Goal: Task Accomplishment & Management: Use online tool/utility

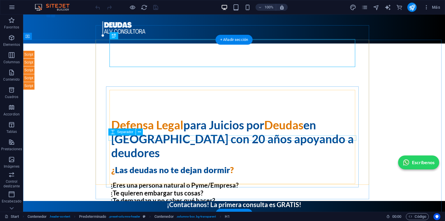
scroll to position [70, 0]
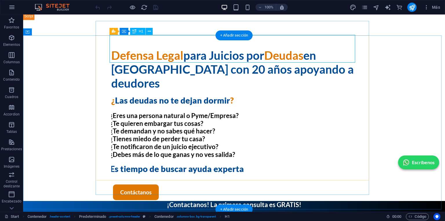
click at [333, 49] on div "Defensa Legal para Juicios por Deudas en Chile con 20 años apoyando a deudores" at bounding box center [234, 69] width 246 height 42
click at [139, 32] on span "H1" at bounding box center [141, 31] width 4 height 3
click at [131, 32] on div "H1" at bounding box center [137, 31] width 15 height 7
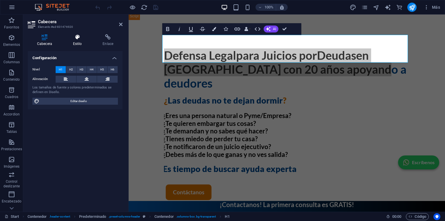
click at [81, 39] on icon at bounding box center [78, 37] width 28 height 6
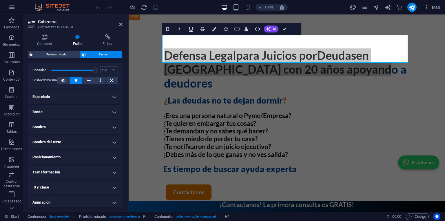
scroll to position [93, 0]
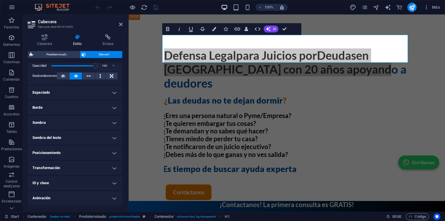
click at [58, 103] on h4 "Borde" at bounding box center [75, 108] width 95 height 14
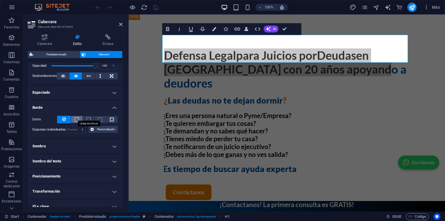
click at [76, 117] on span at bounding box center [77, 119] width 4 height 4
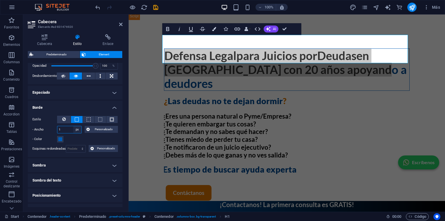
click at [75, 127] on select "automático px rem % vh vw Personalizado" at bounding box center [77, 129] width 8 height 7
click at [64, 131] on input "1" at bounding box center [69, 129] width 24 height 7
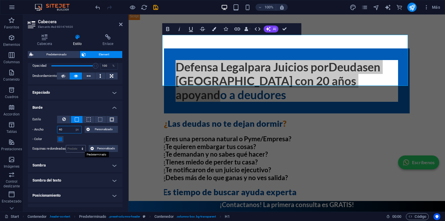
type input "40"
click at [74, 147] on select "Predeterminado px rem % vh vw Personalizado" at bounding box center [76, 148] width 20 height 7
select select "px"
click at [76, 145] on select "Predeterminado px rem % vh vw Personalizado" at bounding box center [76, 148] width 20 height 7
drag, startPoint x: 71, startPoint y: 149, endPoint x: 57, endPoint y: 145, distance: 14.0
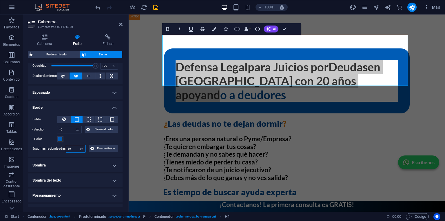
click at [57, 145] on div "Esquinas redondeadas 30 Predeterminado px rem % vh vw Personalizado Personaliza…" at bounding box center [74, 149] width 85 height 8
drag, startPoint x: 72, startPoint y: 147, endPoint x: 58, endPoint y: 144, distance: 13.8
click at [58, 144] on div "Estilo - Ancho 40 automático px rem % vh vw Personalizado Personalizado 40 auto…" at bounding box center [75, 134] width 95 height 46
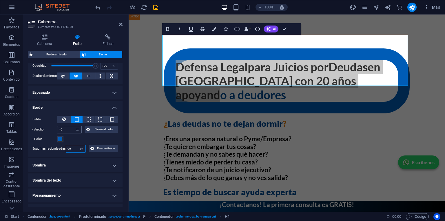
type input "90"
drag, startPoint x: 65, startPoint y: 128, endPoint x: 49, endPoint y: 128, distance: 15.9
click at [49, 128] on div "- Ancho 40 automático px rem % vh vw Personalizado Personalizado" at bounding box center [74, 130] width 85 height 8
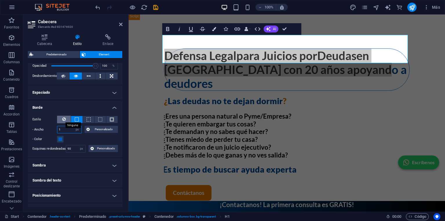
type input "1"
click at [65, 118] on icon at bounding box center [63, 119] width 3 height 7
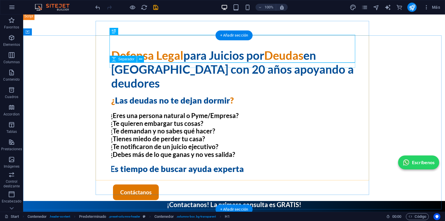
click at [222, 90] on div at bounding box center [234, 92] width 246 height 5
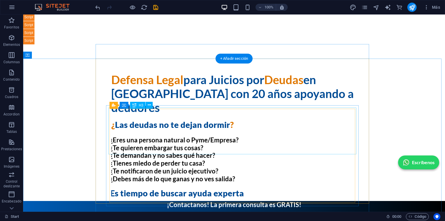
scroll to position [46, 0]
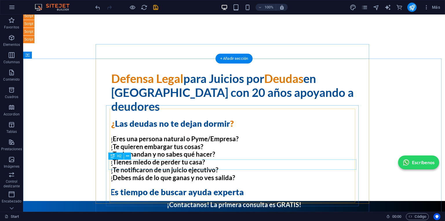
click at [223, 187] on div "Es tiempo de buscar ayuda experta" at bounding box center [234, 192] width 248 height 10
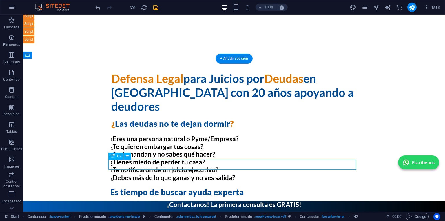
click at [223, 187] on div "Es tiempo de buscar ayuda experta" at bounding box center [234, 192] width 248 height 10
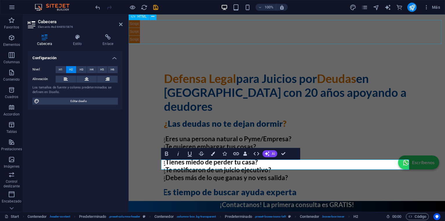
click at [355, 43] on div "Botón WhatsApp Escríbenos" at bounding box center [287, 31] width 316 height 23
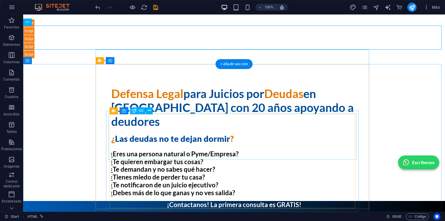
scroll to position [23, 0]
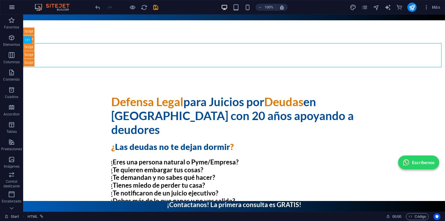
click at [8, 9] on button "button" at bounding box center [12, 7] width 14 height 14
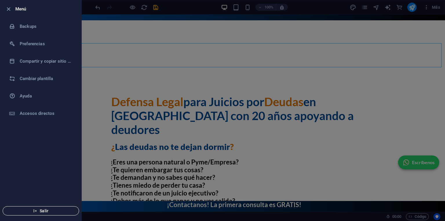
click at [26, 209] on span "Salir" at bounding box center [41, 210] width 67 height 5
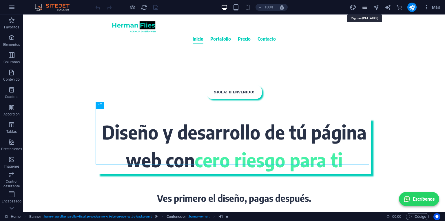
click at [367, 9] on icon "pages" at bounding box center [364, 7] width 7 height 7
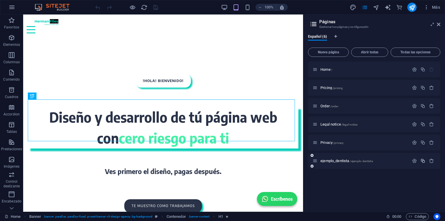
click at [421, 160] on icon "button" at bounding box center [422, 160] width 5 height 5
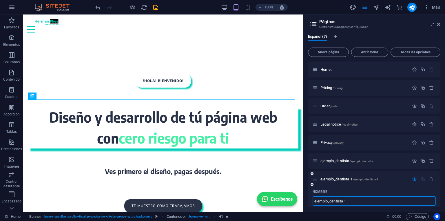
click at [356, 203] on input "ejemplo_dentista 1" at bounding box center [374, 200] width 123 height 9
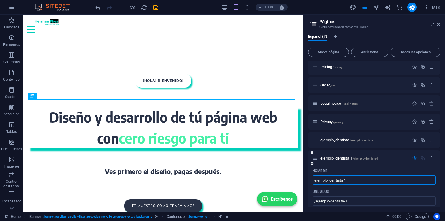
scroll to position [32, 0]
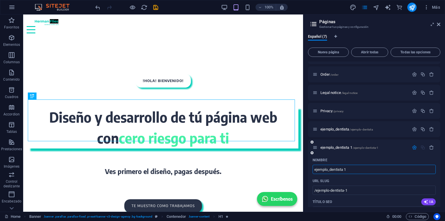
drag, startPoint x: 356, startPoint y: 202, endPoint x: 330, endPoint y: 170, distance: 40.8
click at [330, 170] on input "ejemplo_dentista 1" at bounding box center [374, 169] width 123 height 9
type input "ejemplo_l"
type input "/ejemplo-lega"
type input "ejemplo_lega"
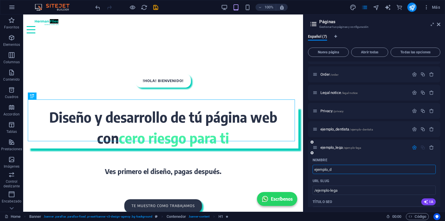
type input "ejemplo_de"
type input "/ejemplo-l"
type input "ejemplo_l"
type input "ejemplo_deuda"
type input "/ejemplo-de"
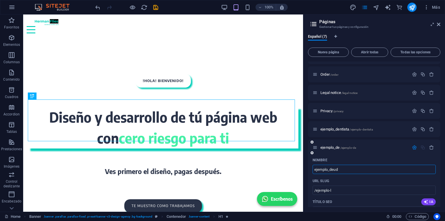
type input "ejemplo_de"
type input "ejemplo_deudas"
type input "/ejemplo-deudas"
type input "ejemplo_deudas"
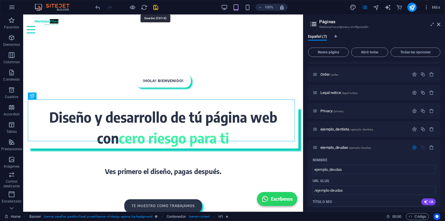
click at [153, 6] on icon "save" at bounding box center [155, 7] width 7 height 7
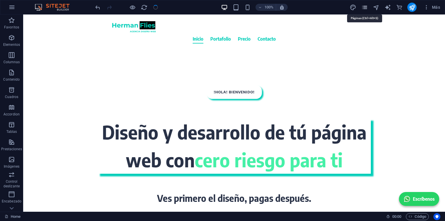
click at [364, 7] on icon "pages" at bounding box center [364, 7] width 7 height 7
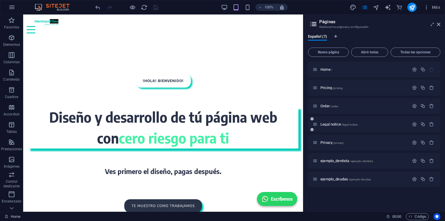
scroll to position [0, 0]
click at [333, 176] on div "ejemplo_deudas /ejemplo-deudas" at bounding box center [361, 179] width 96 height 7
click at [335, 179] on span "ejemplo_deudas /ejemplo-deudas" at bounding box center [345, 179] width 50 height 4
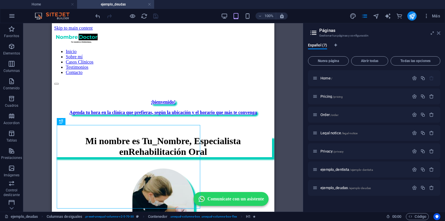
click at [437, 34] on icon at bounding box center [438, 33] width 3 height 5
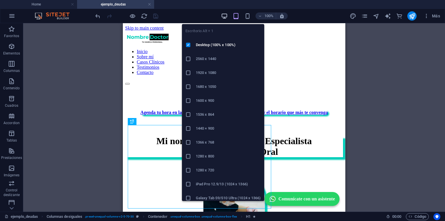
click at [225, 17] on icon "button" at bounding box center [224, 16] width 7 height 7
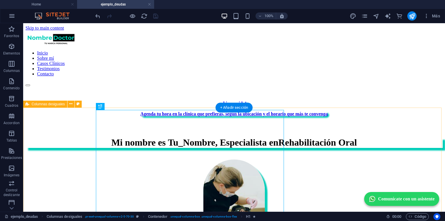
click at [389, 137] on div "Mi nombre es Tu_Nombre, Especialista en Rehabilitación Oral" at bounding box center [233, 195] width 417 height 116
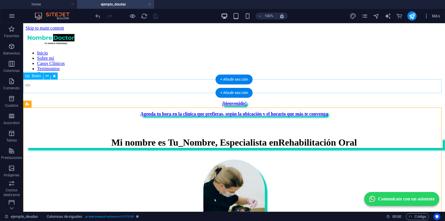
click at [171, 111] on div "Agenda tu hora en la clínica que prefieras, según la ubicación y el horario que…" at bounding box center [233, 113] width 417 height 5
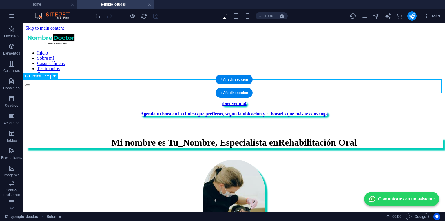
click at [171, 111] on div "Agenda tu hora en la clínica que prefieras, según la ubicación y el horario que…" at bounding box center [233, 113] width 417 height 5
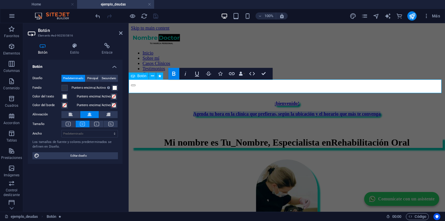
click at [217, 111] on strong "Agenda tu hora en la clínica que prefieras, según la ubicación y el horario que…" at bounding box center [286, 113] width 187 height 5
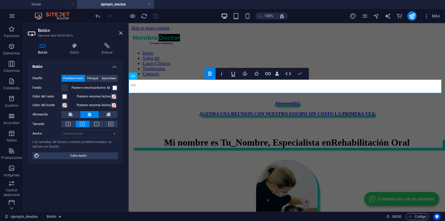
drag, startPoint x: 276, startPoint y: 49, endPoint x: 299, endPoint y: 72, distance: 32.8
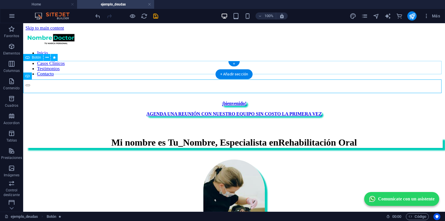
click at [244, 101] on div "¡bienvenido!" at bounding box center [233, 103] width 417 height 5
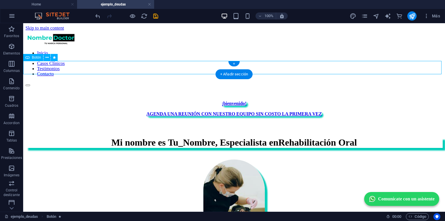
click at [244, 101] on div "¡bienvenido!" at bounding box center [233, 103] width 417 height 5
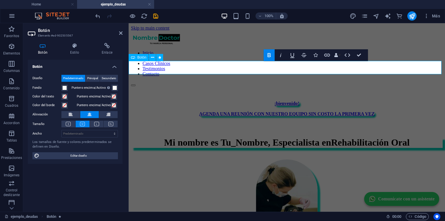
click at [293, 101] on link "¡bienvenido!" at bounding box center [286, 103] width 25 height 5
click at [295, 101] on strong "¡bienvenido!" at bounding box center [286, 103] width 25 height 5
click at [296, 101] on strong "¡bienvenido!" at bounding box center [286, 103] width 25 height 5
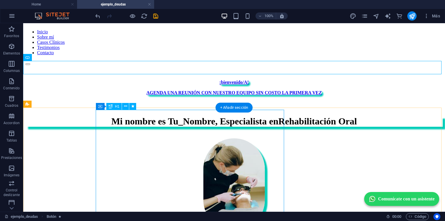
scroll to position [23, 0]
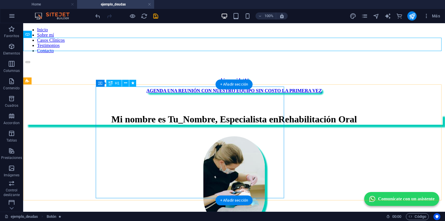
click at [165, 114] on div "Mi nombre es Tu_Nombre, Especialista en Rehabilitación Oral" at bounding box center [233, 119] width 417 height 11
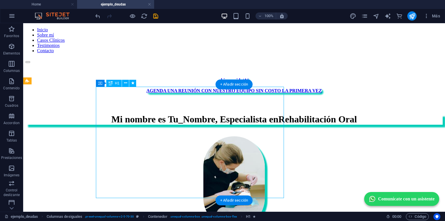
click at [165, 114] on div "Mi nombre es Tu_Nombre, Especialista en Rehabilitación Oral" at bounding box center [233, 119] width 417 height 11
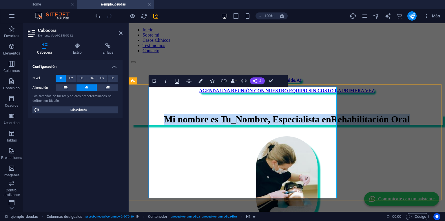
drag, startPoint x: 270, startPoint y: 103, endPoint x: 213, endPoint y: 101, distance: 57.1
click at [213, 114] on span "Mi nombre es Tu_Nombre, Especialista en Rehabilitación Oral" at bounding box center [287, 119] width 246 height 10
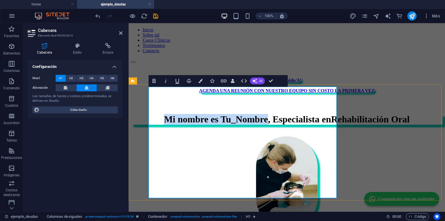
drag, startPoint x: 213, startPoint y: 101, endPoint x: 289, endPoint y: 131, distance: 81.8
click at [289, 124] on span "Mi nombre es Tu_Nombre, Especialista en Rehabilitación Oral" at bounding box center [287, 119] width 246 height 10
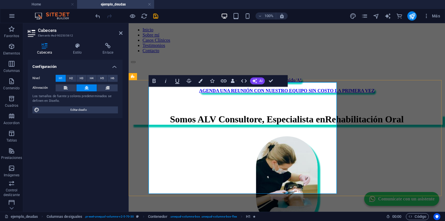
scroll to position [28, 0]
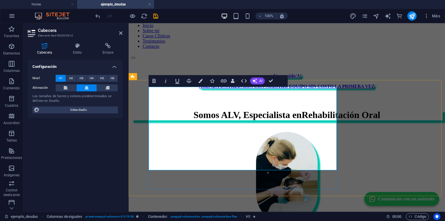
click at [302, 120] on span "Rehabilitación Oral" at bounding box center [341, 115] width 79 height 10
drag, startPoint x: 204, startPoint y: 156, endPoint x: 310, endPoint y: 156, distance: 105.7
click at [310, 120] on span "Rehabilitación Oral" at bounding box center [341, 115] width 79 height 10
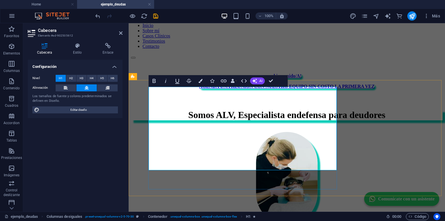
click at [296, 120] on span "defensa para deudores" at bounding box center [340, 115] width 89 height 10
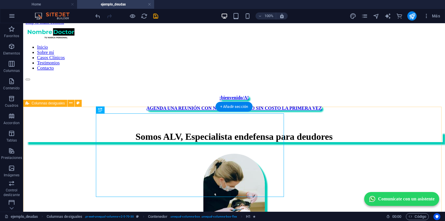
scroll to position [0, 0]
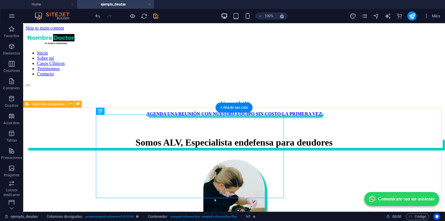
click at [390, 137] on div "Somos ALV, Especialista en defensa para deudores" at bounding box center [233, 195] width 417 height 116
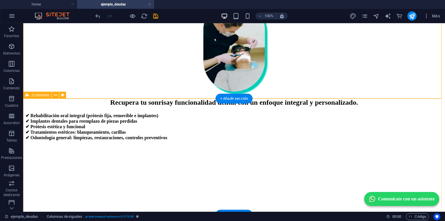
scroll to position [162, 0]
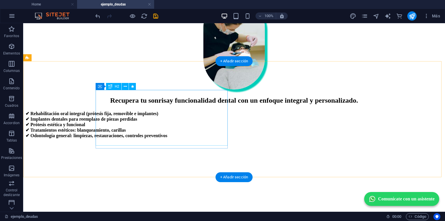
click at [176, 97] on div "Recupera tu sonrisa y funcionalidad dental con un enfoque integral y personaliz…" at bounding box center [233, 100] width 417 height 8
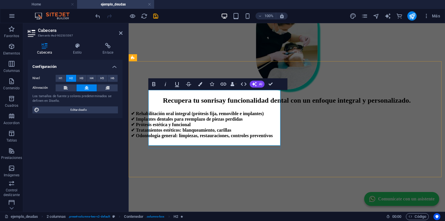
click at [222, 96] on span "Recupera tu sonrisa" at bounding box center [192, 100] width 59 height 8
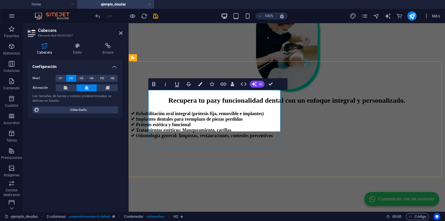
click at [234, 97] on span "y funcionalidad dental con un enfoque integral y personalizado." at bounding box center [311, 100] width 188 height 8
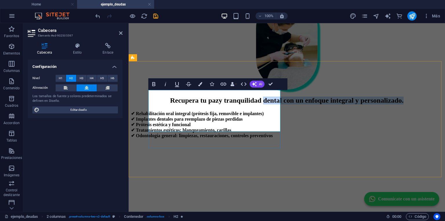
drag, startPoint x: 253, startPoint y: 126, endPoint x: 154, endPoint y: 114, distance: 99.9
click at [154, 104] on h2 "Recupera tu paz y tranquilidad dental con un enfoque integral y personalizado." at bounding box center [287, 100] width 312 height 8
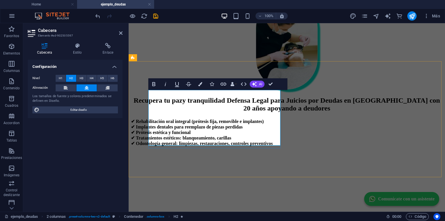
click at [276, 98] on span "y tranquilidad Defensa Legal para Juicios por Deudas en [GEOGRAPHIC_DATA] con 2…" at bounding box center [311, 103] width 258 height 15
click at [221, 110] on span "y tranquilidad. Defensa Legal para Juicios por Deudas en [GEOGRAPHIC_DATA] con …" at bounding box center [310, 103] width 259 height 15
click at [244, 107] on span "y tranquilidad. Defensa Legal para Juicios por Deudas en [GEOGRAPHIC_DATA] con …" at bounding box center [310, 103] width 259 height 15
drag, startPoint x: 244, startPoint y: 107, endPoint x: 225, endPoint y: 110, distance: 19.6
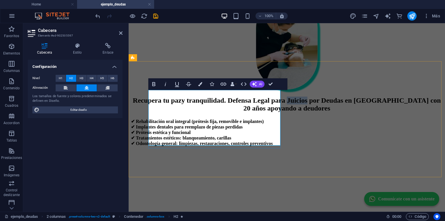
click at [232, 110] on span "y tranquilidad. Defensa Legal para Juicios por Deudas en [GEOGRAPHIC_DATA] con …" at bounding box center [310, 103] width 259 height 15
click at [218, 110] on span "y tranquilidad. Defensa Legal para Juicios por Deudas en [GEOGRAPHIC_DATA] con …" at bounding box center [310, 103] width 259 height 15
drag, startPoint x: 218, startPoint y: 110, endPoint x: 185, endPoint y: 121, distance: 34.8
click at [185, 112] on span "y tranquilidad. Defensa Legal para Juicios por Deudas en [GEOGRAPHIC_DATA] con …" at bounding box center [310, 103] width 259 height 15
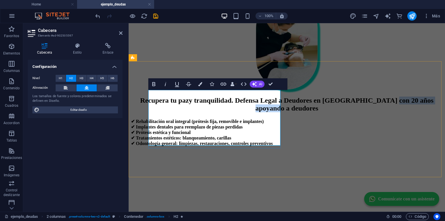
drag, startPoint x: 237, startPoint y: 140, endPoint x: 228, endPoint y: 125, distance: 17.5
click at [228, 112] on h2 "Recupera tu paz y tranquilidad. Defensa Legal a Deudores en [GEOGRAPHIC_DATA] c…" at bounding box center [287, 104] width 312 height 16
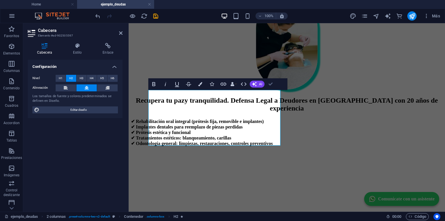
drag, startPoint x: 270, startPoint y: 83, endPoint x: 248, endPoint y: 62, distance: 30.7
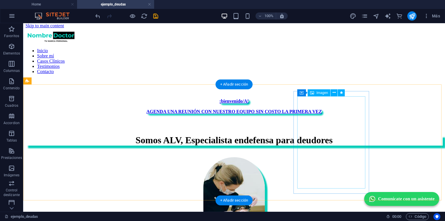
scroll to position [0, 0]
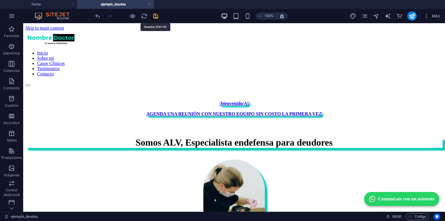
click at [154, 17] on icon "save" at bounding box center [155, 16] width 7 height 7
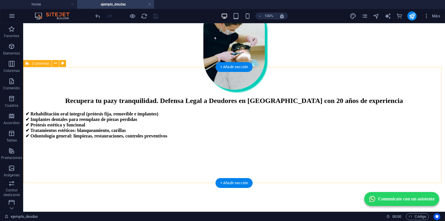
scroll to position [162, 0]
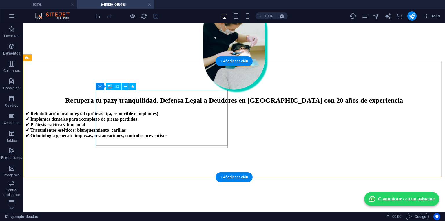
click at [187, 104] on div "Recupera tu paz y tranquilidad. Defensa Legal a Deudores en [GEOGRAPHIC_DATA] c…" at bounding box center [233, 100] width 417 height 8
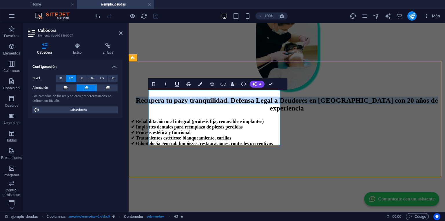
click at [247, 112] on h2 "Recupera tu paz y tranquilidad. Defensa Legal a Deudores en [GEOGRAPHIC_DATA] c…" at bounding box center [287, 104] width 312 height 16
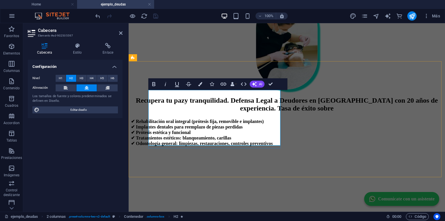
scroll to position [156, 0]
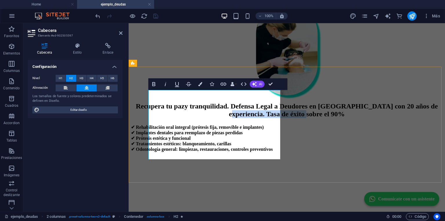
drag, startPoint x: 240, startPoint y: 152, endPoint x: 201, endPoint y: 137, distance: 41.3
click at [201, 118] on h2 "Recupera tu paz y tranquilidad. Defensa Legal a Deudores en [GEOGRAPHIC_DATA] c…" at bounding box center [287, 110] width 312 height 16
click at [201, 82] on icon "button" at bounding box center [200, 84] width 4 height 4
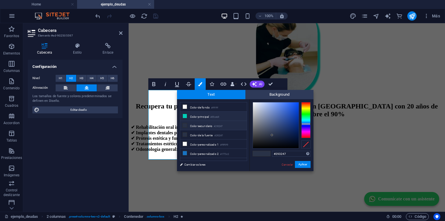
click at [200, 117] on li "Color principal #00ceb9" at bounding box center [213, 116] width 67 height 9
type input "#00ceb9"
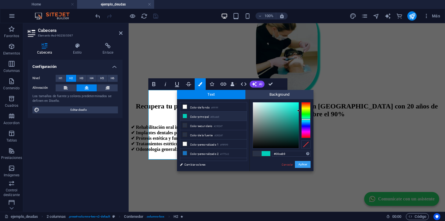
click at [306, 162] on button "Aplicar" at bounding box center [303, 164] width 16 height 7
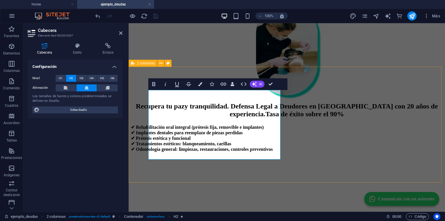
click at [331, 160] on div "Recupera tu paz y tranquilidad. Defensa Legal a Deudores en [GEOGRAPHIC_DATA] c…" at bounding box center [287, 160] width 312 height 116
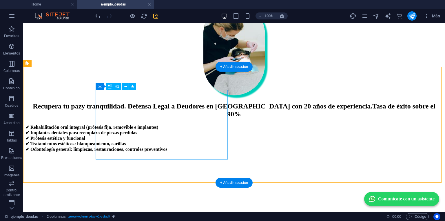
click at [156, 118] on div "Recupera tu paz y tranquilidad. Defensa Legal a Deudores en [GEOGRAPHIC_DATA] c…" at bounding box center [233, 110] width 417 height 16
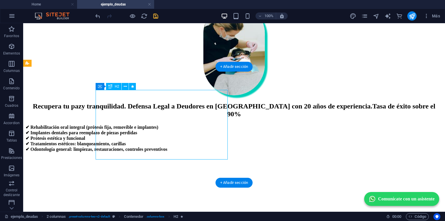
click at [156, 118] on div "Recupera tu paz y tranquilidad. Defensa Legal a Deudores en [GEOGRAPHIC_DATA] c…" at bounding box center [233, 110] width 417 height 16
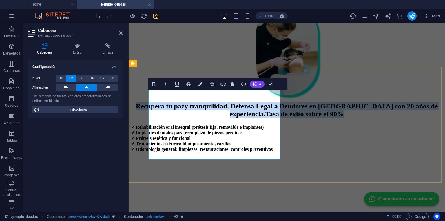
click at [265, 118] on span "Tasa de éxito sobre el 90%" at bounding box center [304, 114] width 79 height 8
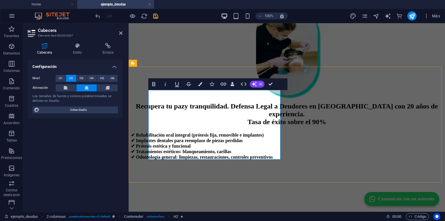
click at [185, 110] on span "y tranquilidad. Defensa Legal a Deudores en [GEOGRAPHIC_DATA] con 20 años de ex…" at bounding box center [311, 113] width 253 height 23
drag, startPoint x: 165, startPoint y: 110, endPoint x: 211, endPoint y: 110, distance: 46.1
click at [211, 110] on span "y tranquilidad. Defensa Legal a Deudores en [GEOGRAPHIC_DATA] con 20 años de ex…" at bounding box center [311, 113] width 253 height 23
click at [235, 125] on span "y tranquilidad. Entregando soluciones a Deudores en [GEOGRAPHIC_DATA] con 20 añ…" at bounding box center [311, 113] width 254 height 23
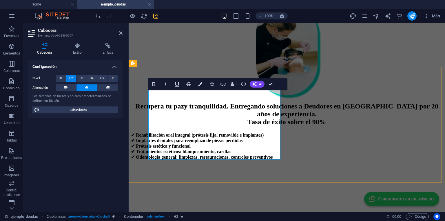
click at [200, 125] on span "y tranquilidad. Entregando soluciones a Deudores en [GEOGRAPHIC_DATA] por 20 añ…" at bounding box center [311, 113] width 254 height 23
drag, startPoint x: 251, startPoint y: 139, endPoint x: 185, endPoint y: 132, distance: 66.1
click at [183, 126] on h2 "Recupera tu paz y tranquilidad. Entregando soluciones a Deudores en [GEOGRAPHIC…" at bounding box center [287, 113] width 312 height 23
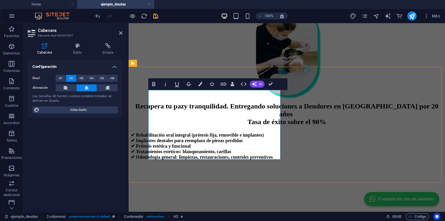
scroll to position [162, 0]
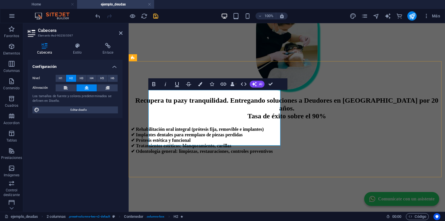
click at [236, 96] on span "y tranquilidad. Entregando soluciones a Deudores en [GEOGRAPHIC_DATA] por 20 añ…" at bounding box center [311, 107] width 254 height 23
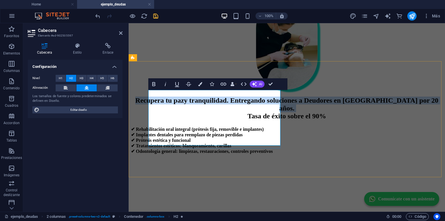
click at [236, 96] on span "y tranquilidad. Entregando soluciones a Deudores en [GEOGRAPHIC_DATA] por 20 añ…" at bounding box center [311, 107] width 254 height 23
click at [223, 102] on span "y tranquilidad. Entregando soluciones a Deudores en [GEOGRAPHIC_DATA] por 20 añ…" at bounding box center [311, 107] width 254 height 23
click at [220, 97] on span "y tranquilidad. Entregando soluciones a Deudores en [GEOGRAPHIC_DATA] por 20 añ…" at bounding box center [311, 107] width 254 height 23
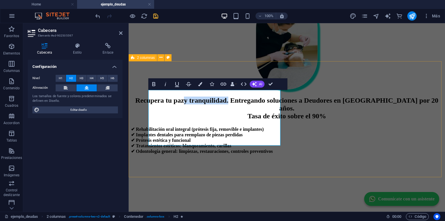
drag, startPoint x: 219, startPoint y: 96, endPoint x: 289, endPoint y: 94, distance: 69.5
click at [289, 96] on div "Recupera tu paz y tranquilidad. Entregando soluciones a Deudores en [GEOGRAPHIC…" at bounding box center [287, 154] width 312 height 116
click at [202, 83] on icon "button" at bounding box center [200, 84] width 4 height 4
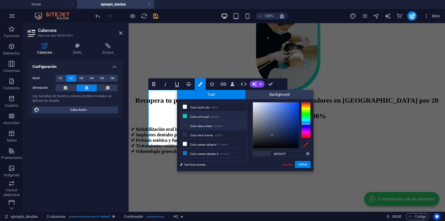
click at [198, 114] on li "Color principal #00ceb9" at bounding box center [213, 116] width 67 height 9
type input "#00ceb9"
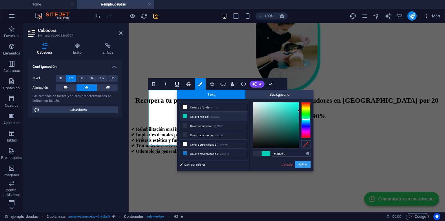
click at [301, 162] on button "Aplicar" at bounding box center [303, 164] width 16 height 7
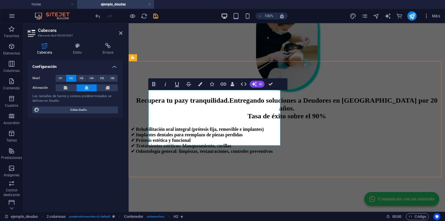
click at [259, 120] on span "Entregando soluciones a Deudores en [GEOGRAPHIC_DATA] por 20 años. ‌ Tasa de éx…" at bounding box center [333, 107] width 208 height 23
click at [247, 120] on span "Tasa de éxito sobre el 90%" at bounding box center [286, 116] width 79 height 8
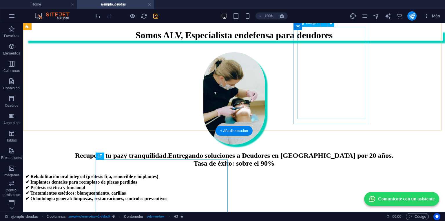
scroll to position [139, 0]
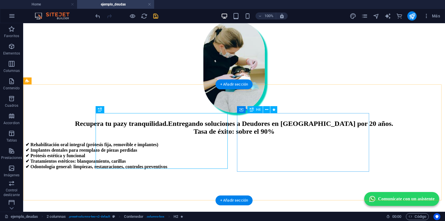
click at [256, 142] on div "✔ Rehabilitación oral integral (prótesis fija, removible e implantes) ✔ Implant…" at bounding box center [233, 156] width 417 height 28
click at [150, 120] on div "Recupera tu paz y tranquilidad. Entregando soluciones a Deudores en [GEOGRAPHIC…" at bounding box center [233, 128] width 417 height 16
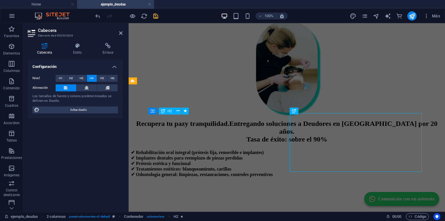
click at [319, 149] on h4 "✔ Rehabilitación oral integral (prótesis fija, removible e implantes) ✔ Implant…" at bounding box center [287, 163] width 312 height 28
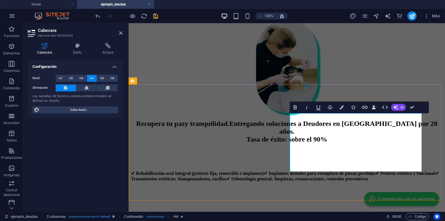
scroll to position [131, 0]
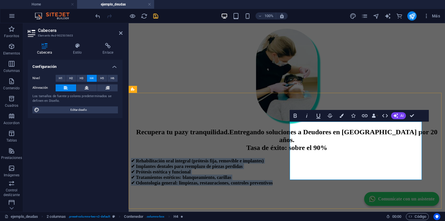
click at [316, 158] on h4 "✔ Rehabilitación oral integral (prótesis fija, removible e implantes) ✔ Implant…" at bounding box center [287, 172] width 312 height 28
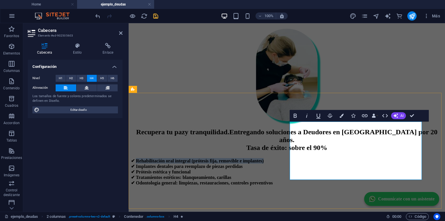
drag, startPoint x: 317, startPoint y: 133, endPoint x: 295, endPoint y: 125, distance: 23.5
click at [295, 158] on h4 "✔ Rehabilitación oral integral (prótesis fija, removible e implantes) ✔ Implant…" at bounding box center [287, 172] width 312 height 28
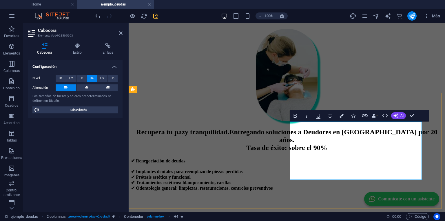
click at [301, 158] on h4 "✔ ​Renegociación de deudas ✔ Implantes dentales para reemplazo de piezas perdid…" at bounding box center [287, 174] width 312 height 33
click at [273, 158] on span "✔ ​Renegociación de deudas ✔ Implantes dentales para reemplazo de piezas perdid…" at bounding box center [202, 174] width 142 height 32
click at [299, 158] on h4 "✔ ​Renegociación de deudas ✔ Implantes dentales para reemplazo de piezas perdid…" at bounding box center [287, 174] width 312 height 33
click at [357, 158] on h4 "✔ ​Renegociación de deudas ✔ Implantes dentales para reemplazo de piezas perdid…" at bounding box center [287, 174] width 312 height 33
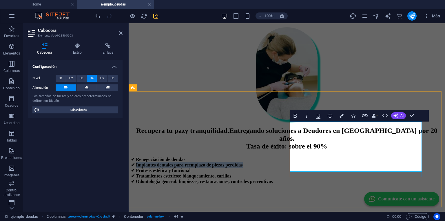
drag, startPoint x: 416, startPoint y: 134, endPoint x: 295, endPoint y: 133, distance: 120.5
click at [295, 156] on h4 "✔ ​Renegociación de deudas ✔ Implantes dentales para reemplazo de piezas perdid…" at bounding box center [287, 170] width 312 height 28
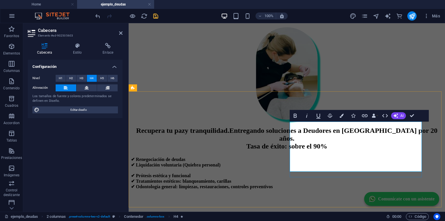
scroll to position [131, 0]
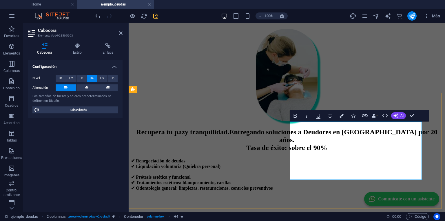
click at [394, 158] on h4 "✔ ​Renegociación de deudas ✔ ​Liquidación voluntaria (Quiebra personal) ✔ Próte…" at bounding box center [287, 174] width 312 height 33
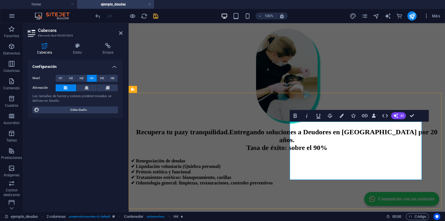
scroll to position [132, 0]
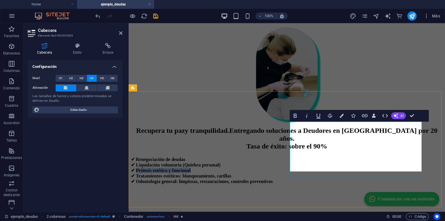
drag, startPoint x: 358, startPoint y: 142, endPoint x: 295, endPoint y: 141, distance: 63.7
click at [295, 156] on h4 "✔ ​Renegociación de deudas ✔ ​Liquidación voluntaria (Quiebra personal) ✔ Próte…" at bounding box center [287, 170] width 312 height 28
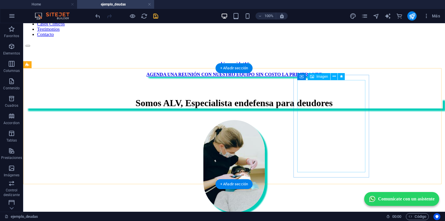
scroll to position [0, 0]
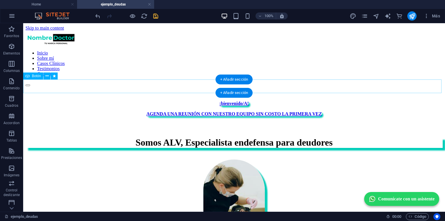
click at [195, 111] on div "AGENDA UNA REUNIÓN CON NUESTRO EQUIPO SIN COSTO LA PRIMERA VEZ" at bounding box center [233, 113] width 417 height 5
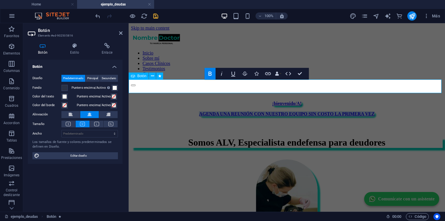
click at [211, 111] on link "AGENDA UNA REUNIÓN CON NUESTRO EQUIPO SIN COSTO LA PRIMERA VEZ" at bounding box center [287, 113] width 176 height 5
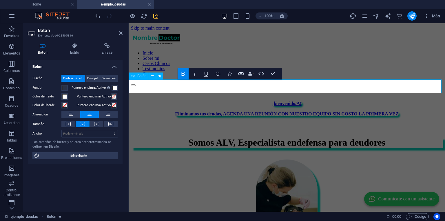
click at [234, 111] on strong "Eliminamos tus deudas, AGENDA UNA REUNIÓN CON NUESTRO EQUIPO SIN COSTO LA PRIME…" at bounding box center [286, 113] width 223 height 5
drag, startPoint x: 234, startPoint y: 87, endPoint x: 173, endPoint y: 84, distance: 61.2
click at [173, 111] on div "Eliminamos tus deudas, AGENDA UNA REUNIÓN CON NUESTRO EQUIPO SIN COSTO LA PRIME…" at bounding box center [287, 113] width 312 height 5
click at [181, 72] on icon "button" at bounding box center [183, 73] width 7 height 7
click at [181, 72] on icon "button" at bounding box center [184, 73] width 7 height 7
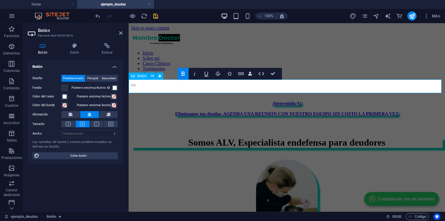
click at [245, 111] on strong ", AGENDA UNA REUNIÓN CON NUESTRO EQUIPO SIN COSTO LA PRIMERA VEZ" at bounding box center [310, 113] width 178 height 5
drag, startPoint x: 245, startPoint y: 87, endPoint x: 379, endPoint y: 86, distance: 133.5
click at [379, 111] on strong ", AGENDA UNA REUNIÓN CON NUESTRO EQUIPO SIN COSTO LA PRIMERA VEZ" at bounding box center [310, 113] width 178 height 5
click at [180, 71] on icon "button" at bounding box center [183, 73] width 7 height 7
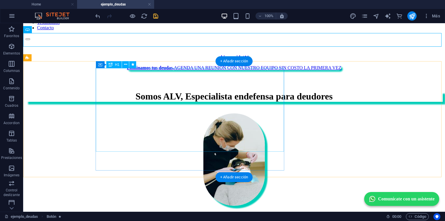
scroll to position [46, 0]
click at [114, 91] on div "Somos ALV, Especialista en defensa para deudores" at bounding box center [233, 96] width 417 height 11
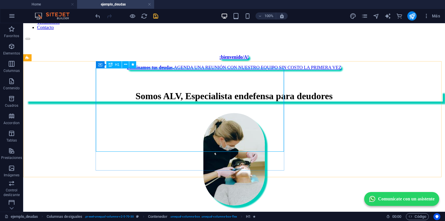
click at [114, 67] on div "H1" at bounding box center [113, 64] width 15 height 7
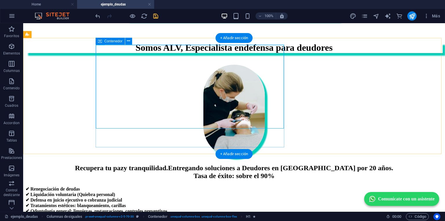
scroll to position [70, 0]
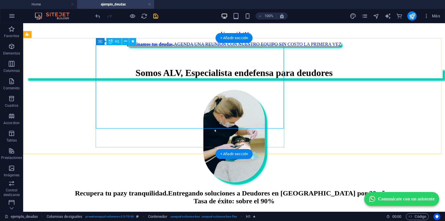
click at [159, 67] on div "Somos ALV, Especialista en defensa para deudores" at bounding box center [233, 72] width 417 height 11
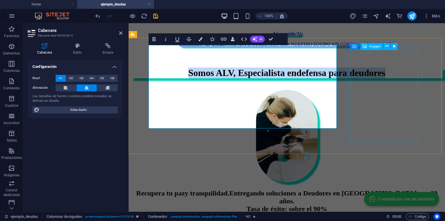
click at [377, 90] on figure at bounding box center [287, 136] width 280 height 93
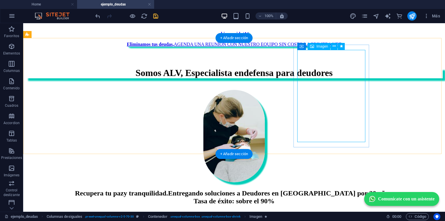
click at [346, 90] on figure at bounding box center [233, 136] width 375 height 93
select select "px"
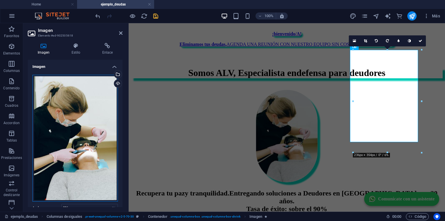
click at [68, 85] on div "Arrastra archivos aquí, haz clic para escoger archivos o selecciona archivos de…" at bounding box center [74, 138] width 85 height 127
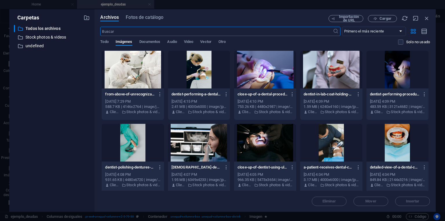
scroll to position [66, 0]
click at [128, 18] on span "Fotos de catálogo" at bounding box center [145, 17] width 38 height 7
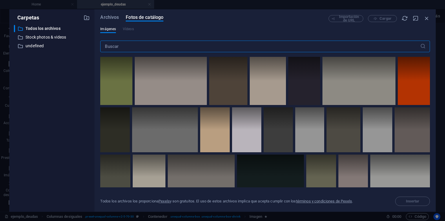
click at [120, 48] on input "text" at bounding box center [260, 47] width 320 height 12
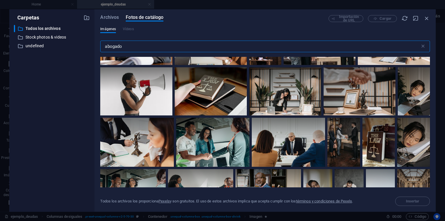
scroll to position [1390, 0]
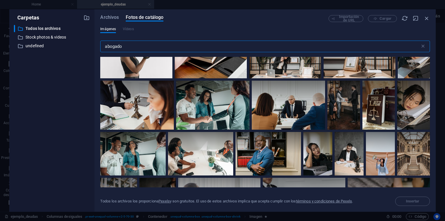
type input "abogado"
click at [107, 15] on span "Archivos" at bounding box center [109, 17] width 19 height 7
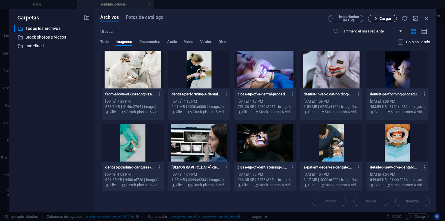
click at [379, 16] on button "Cargar" at bounding box center [382, 18] width 29 height 7
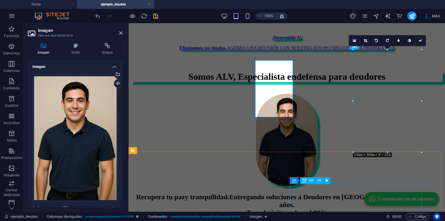
scroll to position [70, 0]
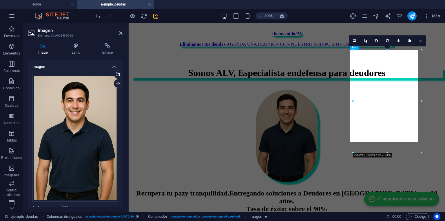
click at [419, 40] on icon at bounding box center [420, 40] width 3 height 3
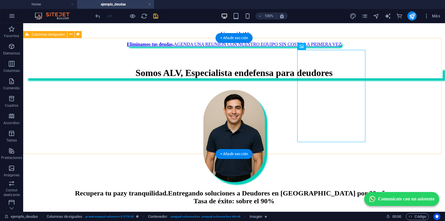
click at [408, 122] on div "Somos ALV, Especialista en defensa para deudores" at bounding box center [233, 125] width 417 height 116
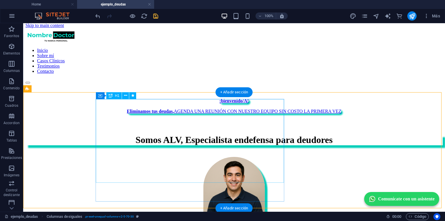
scroll to position [0, 0]
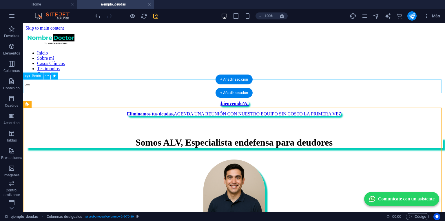
click at [183, 111] on div "Eliminamos tus deudas , AGENDA UNA REUNIÓN CON NUESTRO EQUIPO SIN COSTO LA PRIM…" at bounding box center [233, 113] width 417 height 5
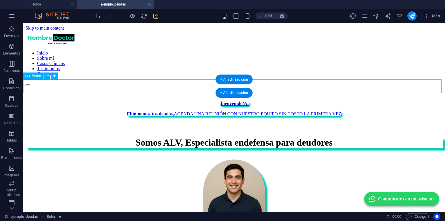
click at [183, 111] on div "Eliminamos tus deudas , AGENDA UNA REUNIÓN CON NUESTRO EQUIPO SIN COSTO LA PRIM…" at bounding box center [233, 113] width 417 height 5
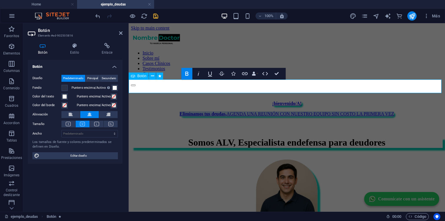
click at [225, 111] on strong "Eliminamos tus deudas" at bounding box center [203, 113] width 46 height 5
drag, startPoint x: 234, startPoint y: 86, endPoint x: 186, endPoint y: 83, distance: 48.8
click at [186, 111] on link "Eliminamos tus deudas , AGENDA UNA REUNIÓN CON NUESTRO EQUIPO SIN COSTO LA PRIM…" at bounding box center [287, 113] width 214 height 5
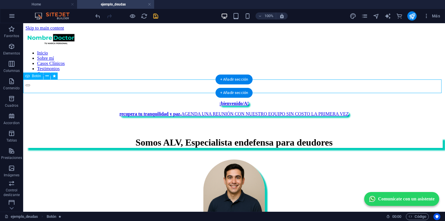
click at [144, 111] on div "recupera tu tranquilidad y paz , AGENDA UNA REUNIÓN CON NUESTRO EQUIPO SIN COST…" at bounding box center [233, 113] width 417 height 5
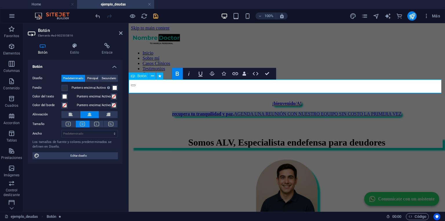
click at [179, 111] on strong "recupera tu tranquilidad y paz" at bounding box center [202, 113] width 61 height 5
click at [180, 111] on strong "recupera tu tranquilidad y paz" at bounding box center [202, 113] width 61 height 5
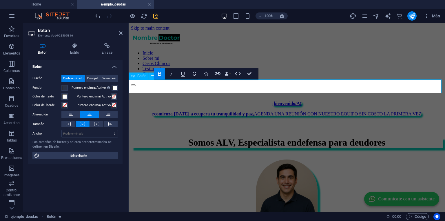
click at [208, 111] on strong "rcomienza [DATE] a ecupera tu tranquilidad y paz" at bounding box center [202, 113] width 101 height 5
click at [224, 111] on strong "rcomienza [DATE] a recuperartu tranquilidad y paz" at bounding box center [202, 113] width 103 height 5
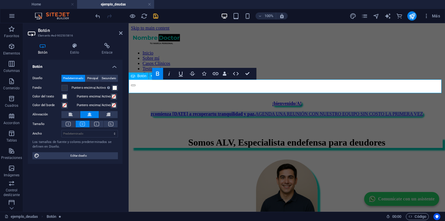
click at [224, 111] on strong "rcomienza [DATE] a recuperartu tranquilidad y paz" at bounding box center [202, 113] width 103 height 5
click at [221, 111] on strong "rcomienza [DATE] a recuperartu tranquilidad y paz" at bounding box center [202, 113] width 103 height 5
click at [221, 111] on strong "rcomienza [DATE] a recuperar tu tranquilidad y paz" at bounding box center [202, 113] width 105 height 5
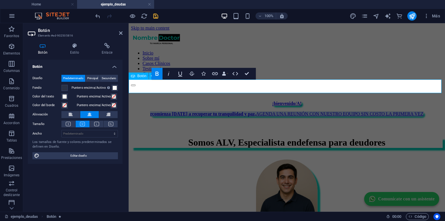
click at [162, 111] on strong "rcomienza [DATE] a recuperar tu tranquilidad y paz" at bounding box center [202, 113] width 105 height 5
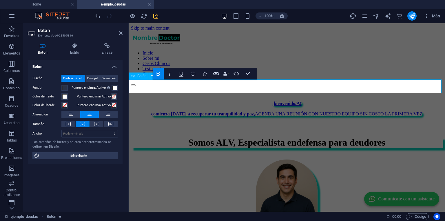
click at [181, 111] on strong "comienza [DATE] a recuperar tu tranquilidad y paz" at bounding box center [202, 113] width 103 height 5
click at [182, 111] on strong "comienza [DATE] a recuperar tu tranquilidad y paz" at bounding box center [202, 113] width 103 height 5
click at [272, 111] on link "comienza [DATE] a recuperar tu tranquilidad y paz , AGENDA UNA REUNIÓN CON NUES…" at bounding box center [286, 113] width 271 height 5
click at [267, 111] on link "comienza [DATE] a recuperar tu tranquilidad y paz , AGENDA UNA REUNIÓN CON NUES…" at bounding box center [286, 113] width 271 height 5
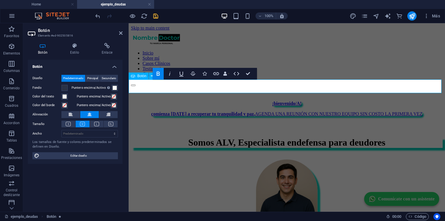
click at [266, 111] on link "comienza [DATE] a recuperar tu tranquilidad y paz , AGENDA UNA REUNIÓN CON NUES…" at bounding box center [286, 113] width 271 height 5
click at [254, 111] on strong "comienza [DATE] a recuperar tu tranquilidad y paz" at bounding box center [202, 113] width 103 height 5
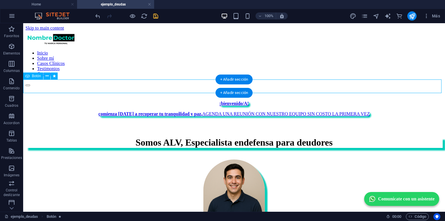
click at [267, 111] on div "comienza [DATE] a recuperar tu tranquilidad y paz , AGENDA UNA REUNIÓN CON NUES…" at bounding box center [233, 113] width 417 height 5
drag, startPoint x: 267, startPoint y: 84, endPoint x: 154, endPoint y: 85, distance: 112.7
click at [267, 111] on div "comienza [DATE] a recuperar tu tranquilidad y paz , AGENDA UNA REUNIÓN CON NUES…" at bounding box center [233, 113] width 417 height 5
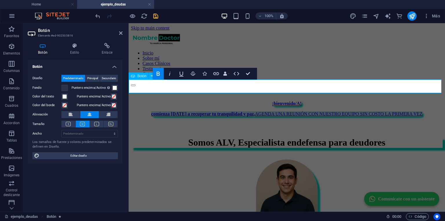
click at [255, 111] on strong "," at bounding box center [254, 113] width 1 height 5
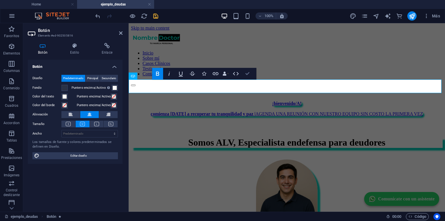
drag, startPoint x: 225, startPoint y: 50, endPoint x: 248, endPoint y: 73, distance: 32.8
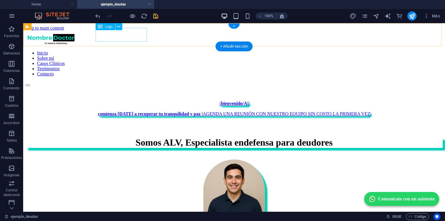
click at [127, 34] on div at bounding box center [233, 38] width 417 height 15
select select "px"
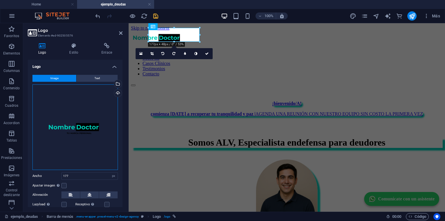
click at [88, 131] on div "Arrastra archivos aquí, haz clic para escoger archivos o selecciona archivos de…" at bounding box center [74, 126] width 85 height 85
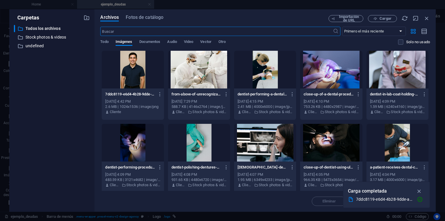
click at [425, 18] on icon "button" at bounding box center [427, 18] width 6 height 6
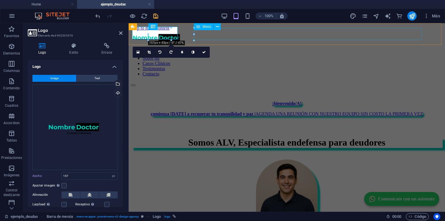
type input "177"
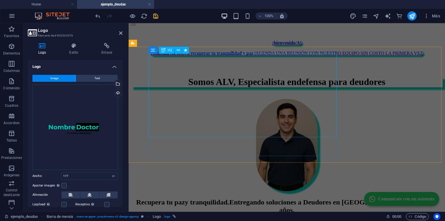
scroll to position [116, 0]
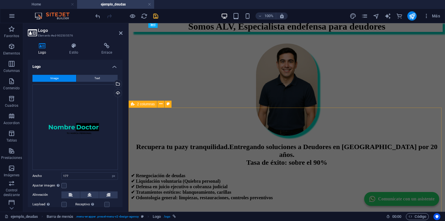
click at [248, 143] on div "Recupera tu paz y tranquilidad. Entregando soluciones a Deudores en [GEOGRAPHIC…" at bounding box center [287, 201] width 312 height 116
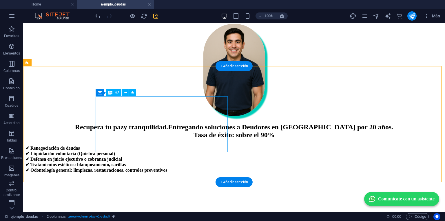
scroll to position [162, 0]
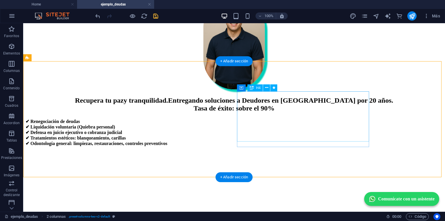
click at [263, 123] on div "✔ Renegociación de deudas ✔ Liquidación voluntaria (Quiebra personal) ✔ Defensa…" at bounding box center [233, 132] width 417 height 28
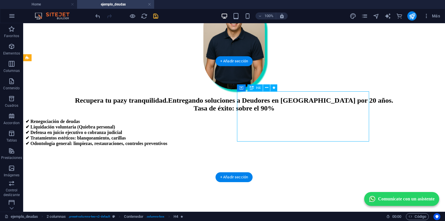
click at [263, 123] on div "✔ Renegociación de deudas ✔ Liquidación voluntaria (Quiebra personal) ✔ Defensa…" at bounding box center [233, 132] width 417 height 28
click at [158, 112] on div "Recupera tu paz y tranquilidad. Entregando soluciones a Deudores en [GEOGRAPHIC…" at bounding box center [233, 104] width 417 height 16
click at [307, 122] on div "✔ Renegociación de deudas ✔ Liquidación voluntaria (Quiebra personal) ✔ Defensa…" at bounding box center [233, 132] width 417 height 28
click at [301, 125] on div "✔ Renegociación de deudas ✔ Liquidación voluntaria (Quiebra personal) ✔ Defensa…" at bounding box center [233, 132] width 417 height 28
click at [306, 131] on div "✔ Renegociación de deudas ✔ Liquidación voluntaria (Quiebra personal) ✔ Defensa…" at bounding box center [233, 132] width 417 height 28
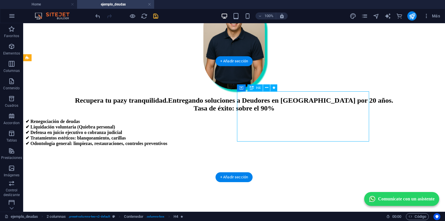
click at [306, 131] on div "✔ Renegociación de deudas ✔ Liquidación voluntaria (Quiebra personal) ✔ Defensa…" at bounding box center [233, 132] width 417 height 28
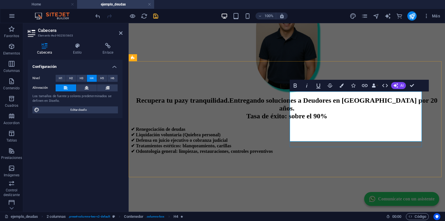
click at [321, 136] on h4 "✔ Renegociación de deudas ✔ Liquidación voluntaria (Quiebra personal) ✔ Defensa…" at bounding box center [287, 140] width 312 height 28
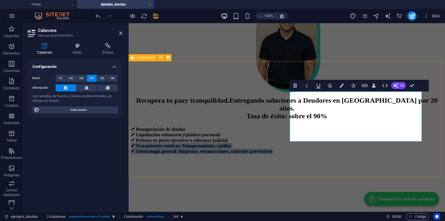
drag, startPoint x: 321, startPoint y: 139, endPoint x: 288, endPoint y: 121, distance: 38.5
click at [288, 121] on div "Recupera tu paz y tranquilidad. Entregando soluciones a Deudores en [GEOGRAPHIC…" at bounding box center [287, 154] width 312 height 116
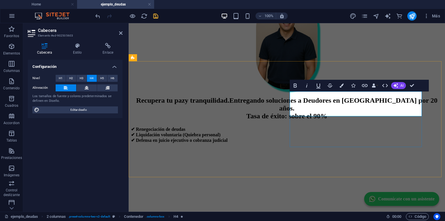
click at [227, 127] on span "✔ Renegociación de deudas ✔ Liquidación voluntaria (Quiebra personal) ✔ Defensa…" at bounding box center [179, 135] width 96 height 16
click at [362, 126] on h4 "✔ Renegociación de deudas ✔ Liquidación voluntaria (Quiebra personal) ✔ Defensa…" at bounding box center [287, 134] width 312 height 17
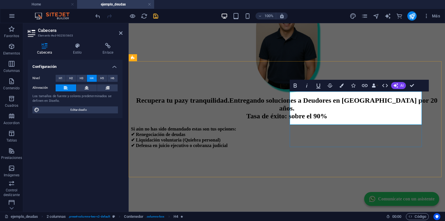
click at [401, 126] on h4 "​Si aún no has sido demandado estas son tus opciones: ‌✔ Renegociación de deuda…" at bounding box center [287, 137] width 312 height 22
